Goal: Transaction & Acquisition: Download file/media

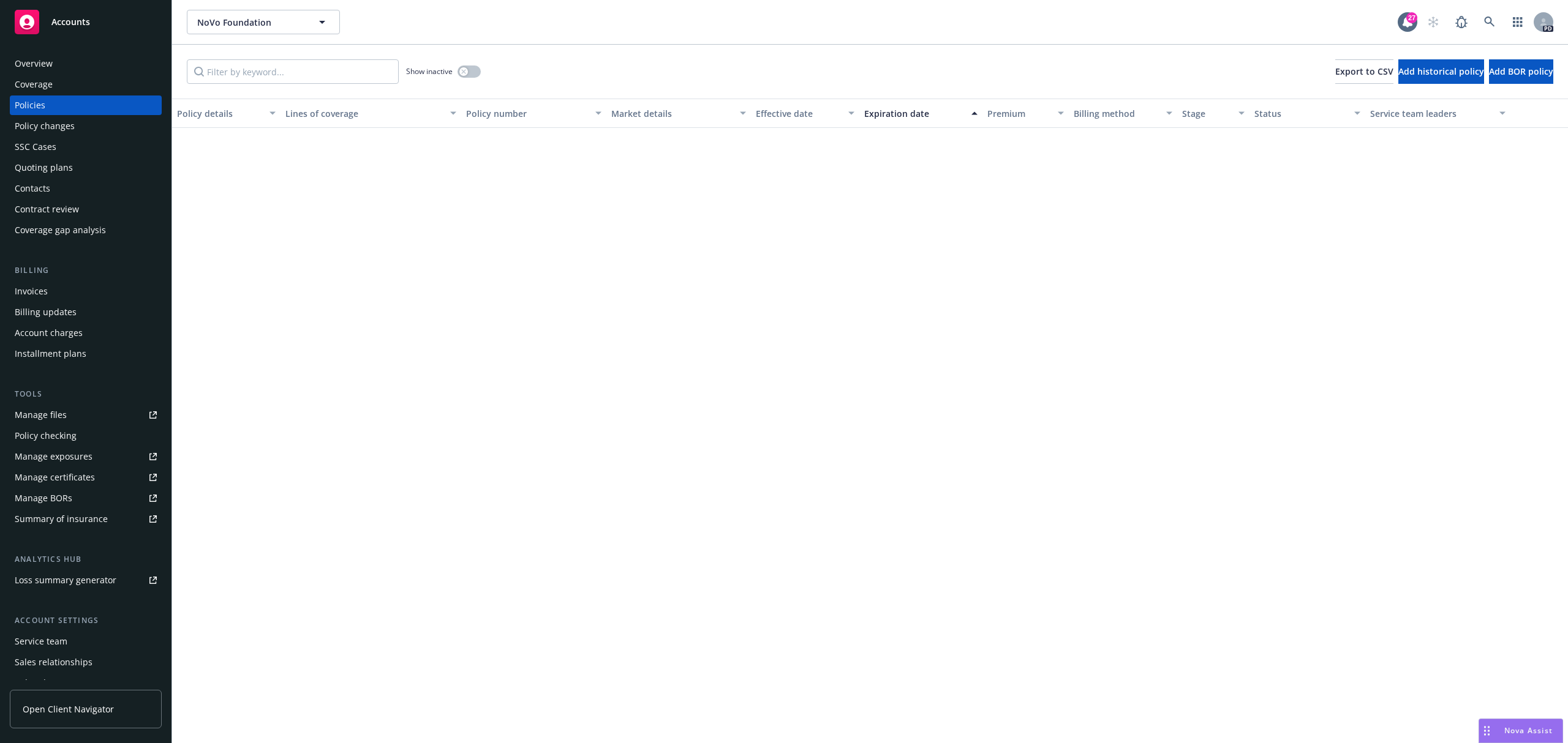
scroll to position [965, 0]
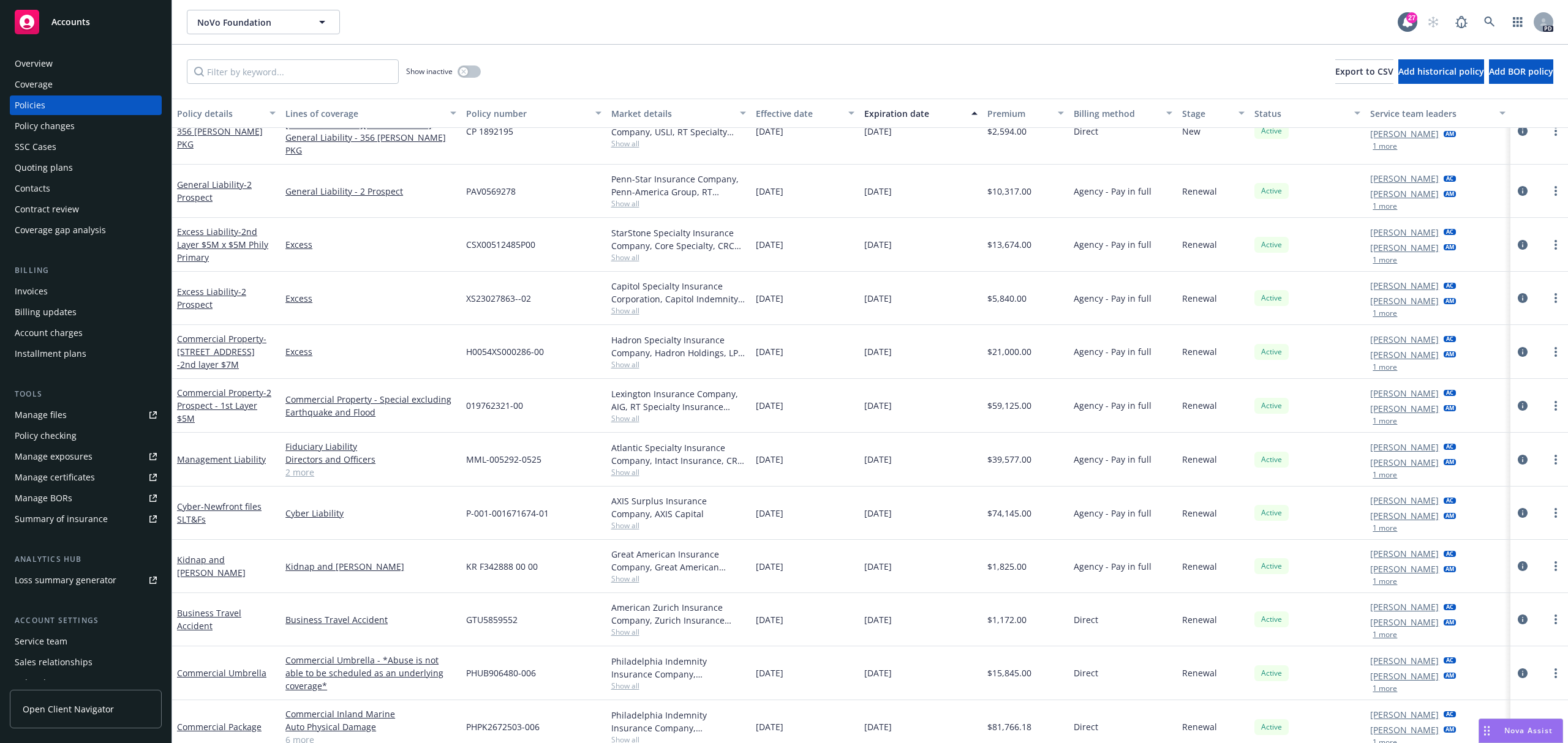
click at [292, 466] on link "2 more" at bounding box center [371, 472] width 171 height 12
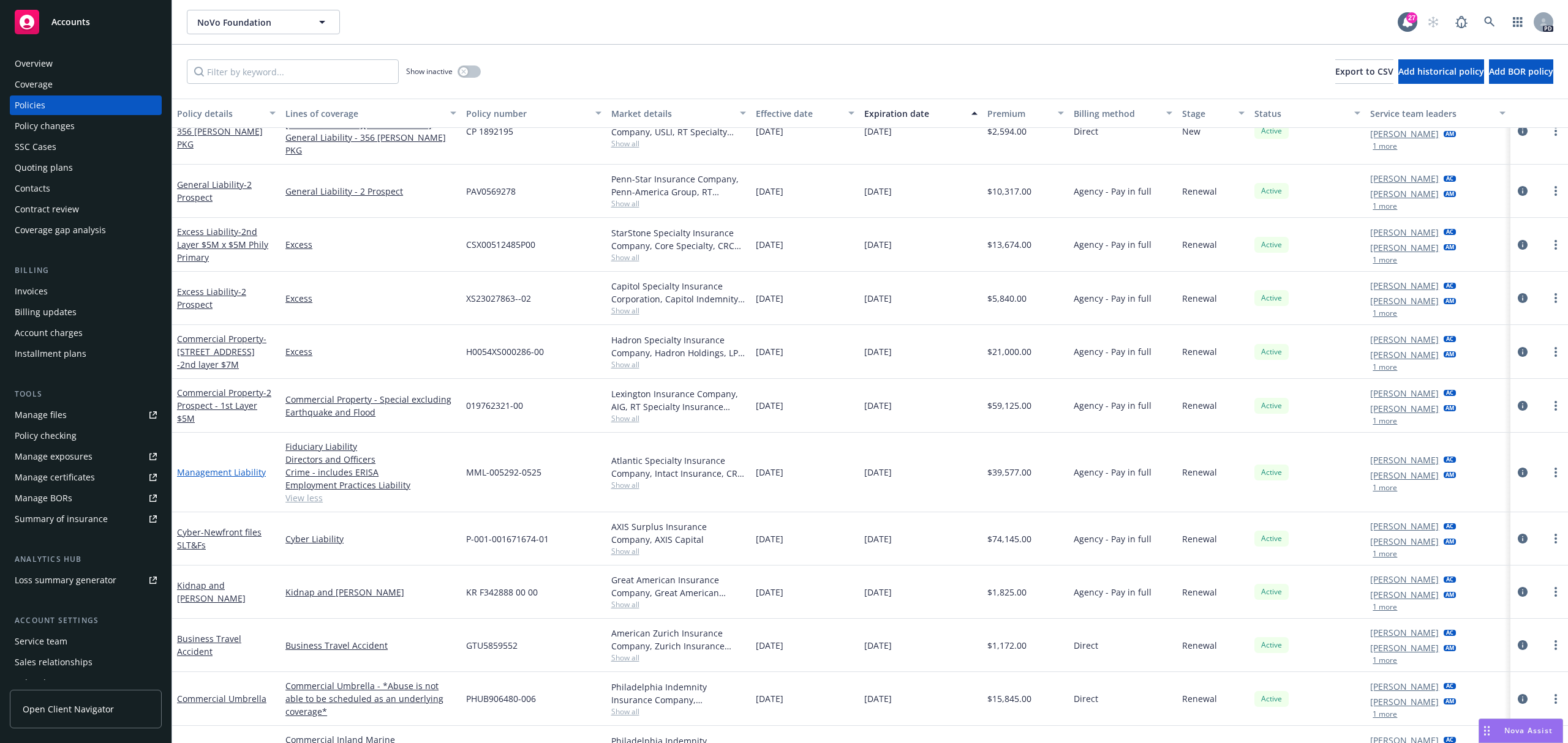
drag, startPoint x: 227, startPoint y: 452, endPoint x: 232, endPoint y: 459, distance: 8.6
click at [229, 456] on div "Management Liability" at bounding box center [226, 472] width 109 height 79
click at [232, 466] on link "Management Liability" at bounding box center [222, 472] width 89 height 12
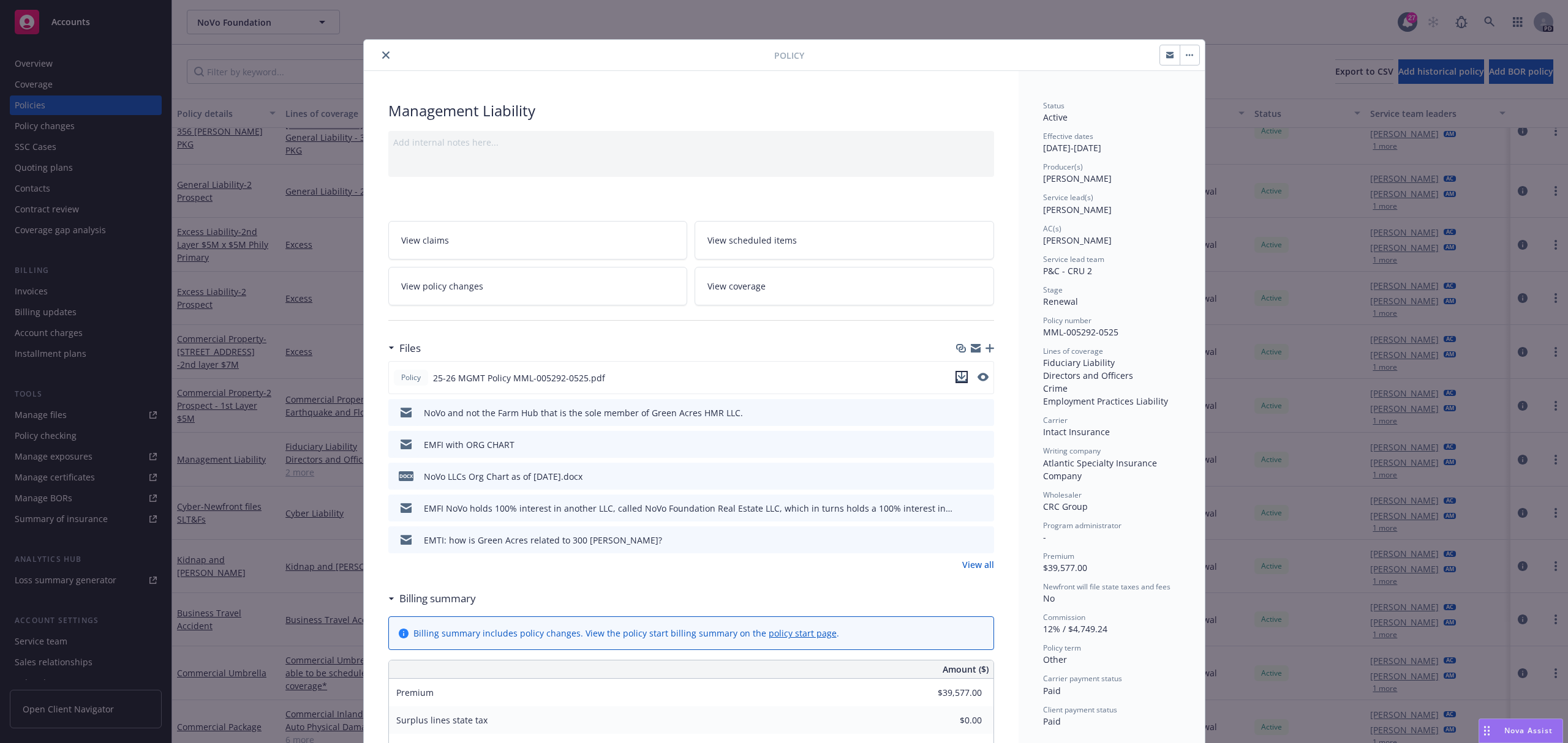
click at [957, 374] on icon "download file" at bounding box center [962, 376] width 10 height 10
click at [394, 52] on div at bounding box center [571, 55] width 405 height 15
click at [370, 52] on div at bounding box center [571, 55] width 405 height 15
click at [376, 44] on div "Policy" at bounding box center [784, 55] width 841 height 31
click at [382, 59] on icon "close" at bounding box center [386, 55] width 7 height 7
